Goal: Find specific page/section: Find specific page/section

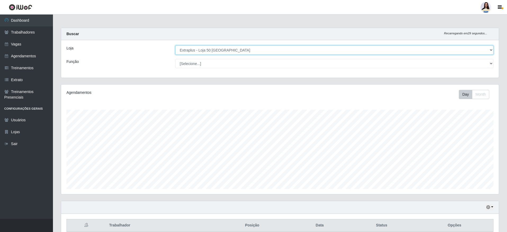
click at [236, 51] on select "[Selecione...] Atacado Vem - [GEOGRAPHIC_DATA] 30 Laranjeiras Velha Atacado Vem…" at bounding box center [334, 50] width 318 height 9
click at [225, 47] on select "[Selecione...] Atacado Vem - [GEOGRAPHIC_DATA] 30 Laranjeiras Velha Atacado Vem…" at bounding box center [334, 50] width 318 height 9
click at [175, 46] on select "[Selecione...] Atacado Vem - [GEOGRAPHIC_DATA] 30 Laranjeiras Velha Atacado Vem…" at bounding box center [334, 50] width 318 height 9
click at [216, 51] on select "[Selecione...] Atacado Vem - [GEOGRAPHIC_DATA] 30 Laranjeiras Velha Atacado Vem…" at bounding box center [334, 50] width 318 height 9
click at [175, 46] on select "[Selecione...] Atacado Vem - [GEOGRAPHIC_DATA] 30 Laranjeiras Velha Atacado Vem…" at bounding box center [334, 50] width 318 height 9
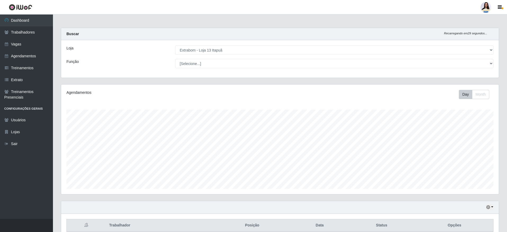
click at [225, 57] on div "Loja [Selecione...] Atacado Vem - [GEOGRAPHIC_DATA] 30 Laranjeiras Velha Atacad…" at bounding box center [279, 59] width 437 height 38
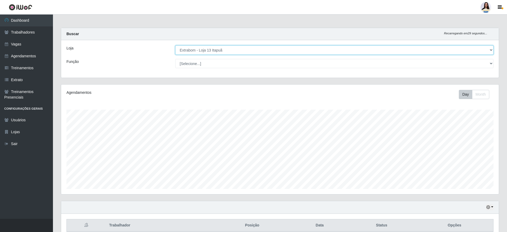
click at [226, 53] on select "[Selecione...] Atacado Vem - [GEOGRAPHIC_DATA] 30 Laranjeiras Velha Atacado Vem…" at bounding box center [334, 50] width 318 height 9
select select "437"
click at [175, 46] on select "[Selecione...] Atacado Vem - [GEOGRAPHIC_DATA] 30 Laranjeiras Velha Atacado Vem…" at bounding box center [334, 50] width 318 height 9
